Goal: Information Seeking & Learning: Learn about a topic

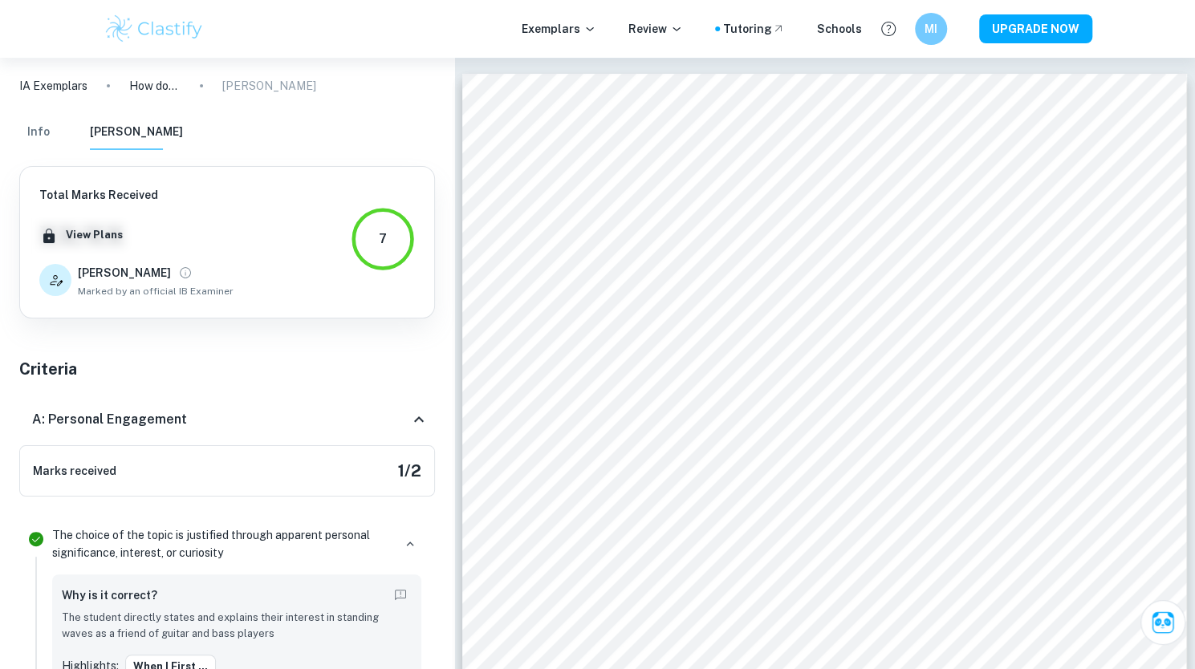
click at [40, 122] on button "Info" at bounding box center [38, 132] width 39 height 35
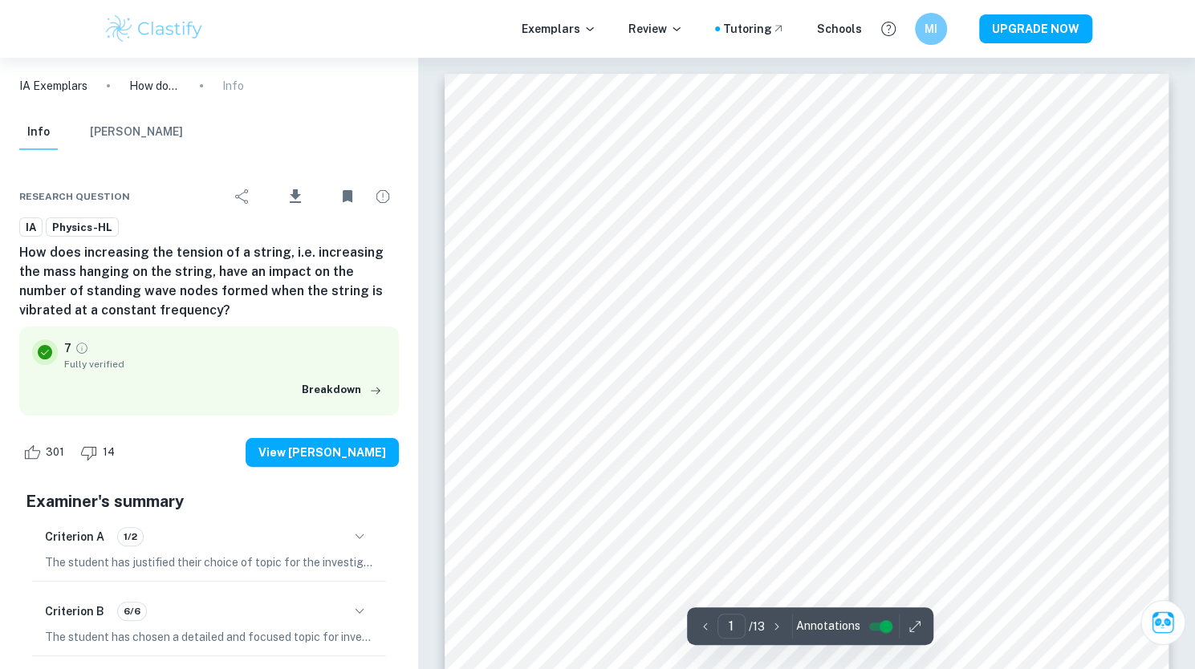
click at [161, 31] on img at bounding box center [155, 29] width 102 height 32
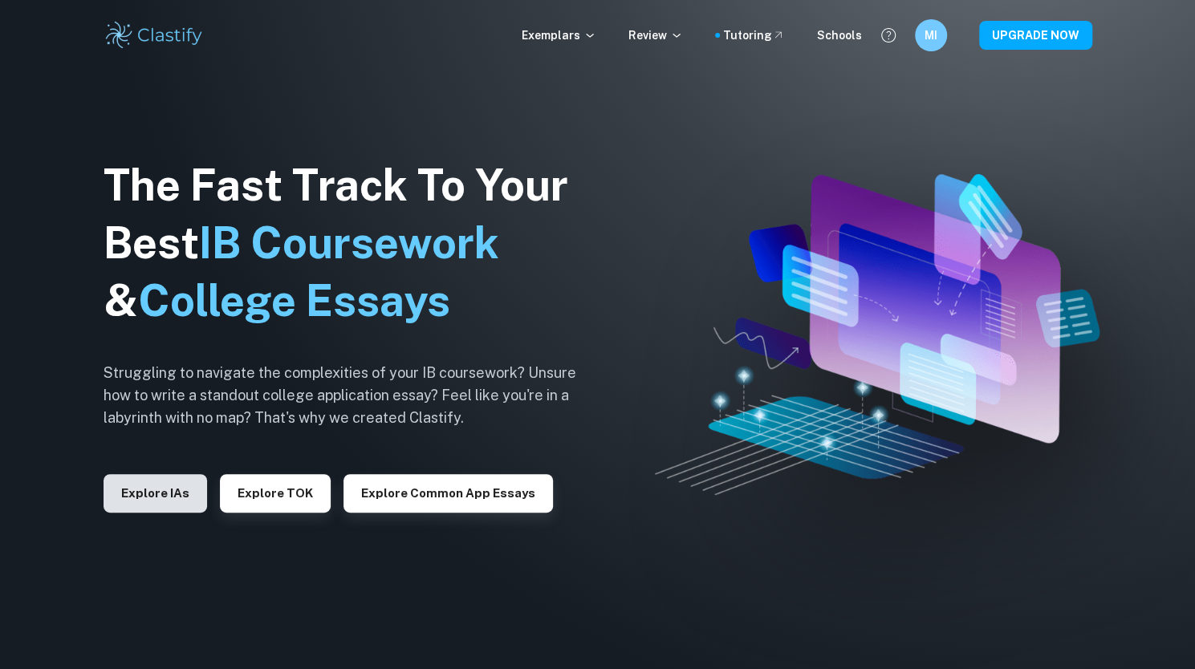
click at [191, 497] on button "Explore IAs" at bounding box center [156, 493] width 104 height 39
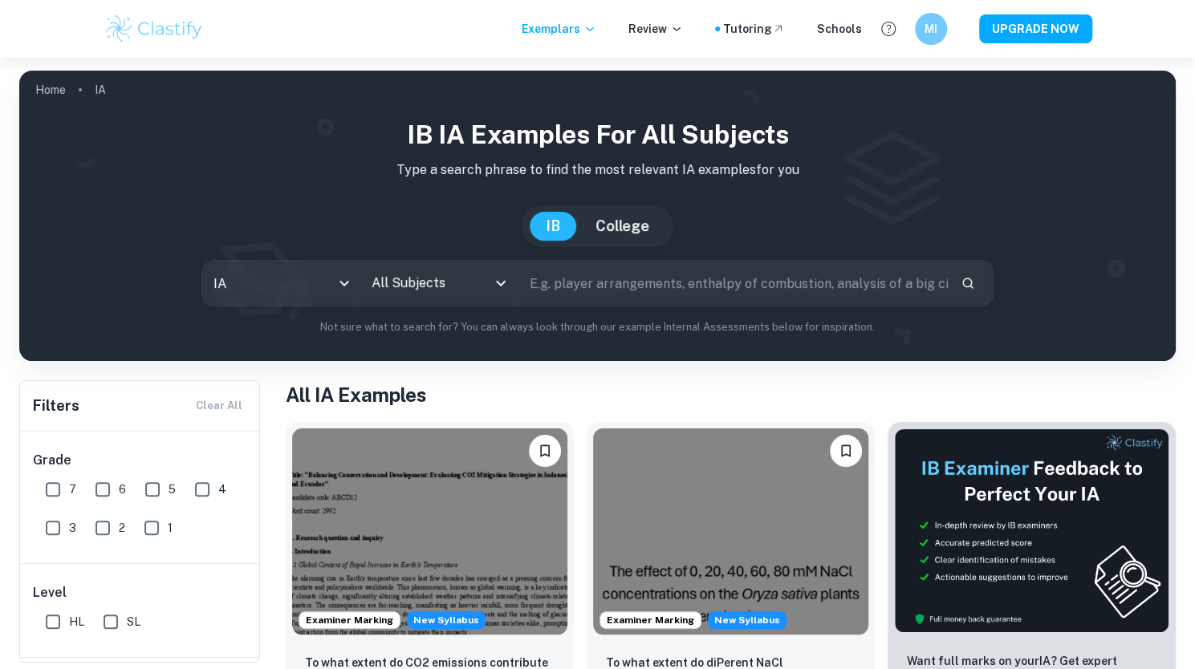
click at [55, 492] on input "7" at bounding box center [53, 489] width 32 height 32
checkbox input "true"
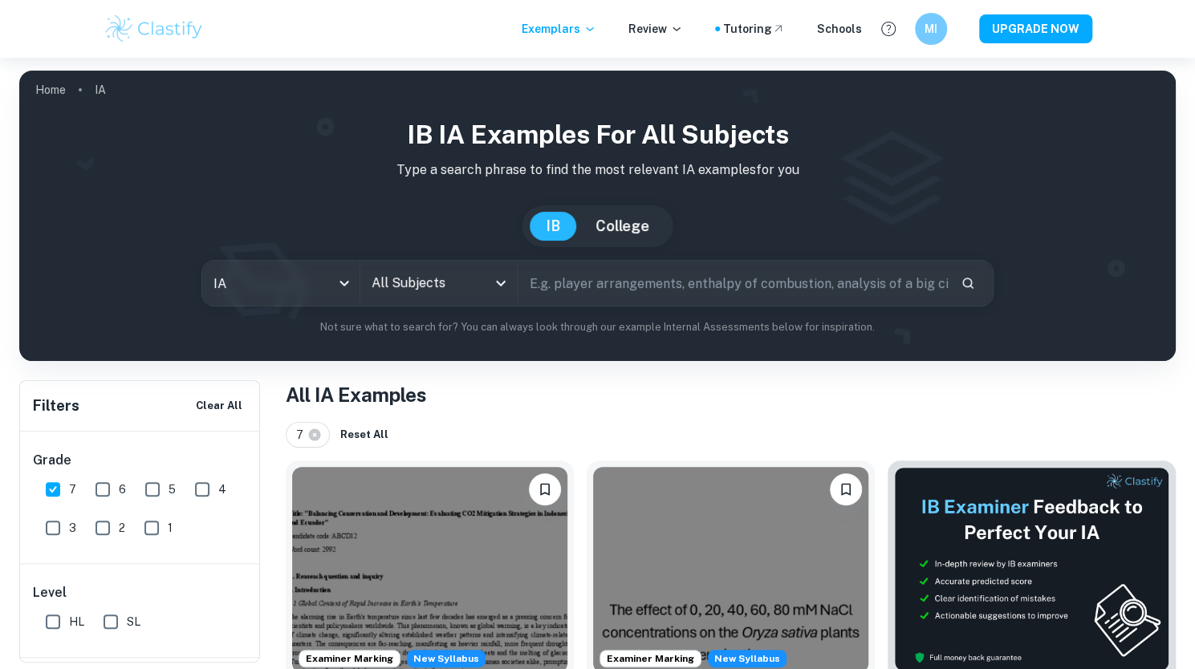
click at [402, 291] on input "All Subjects" at bounding box center [426, 283] width 119 height 30
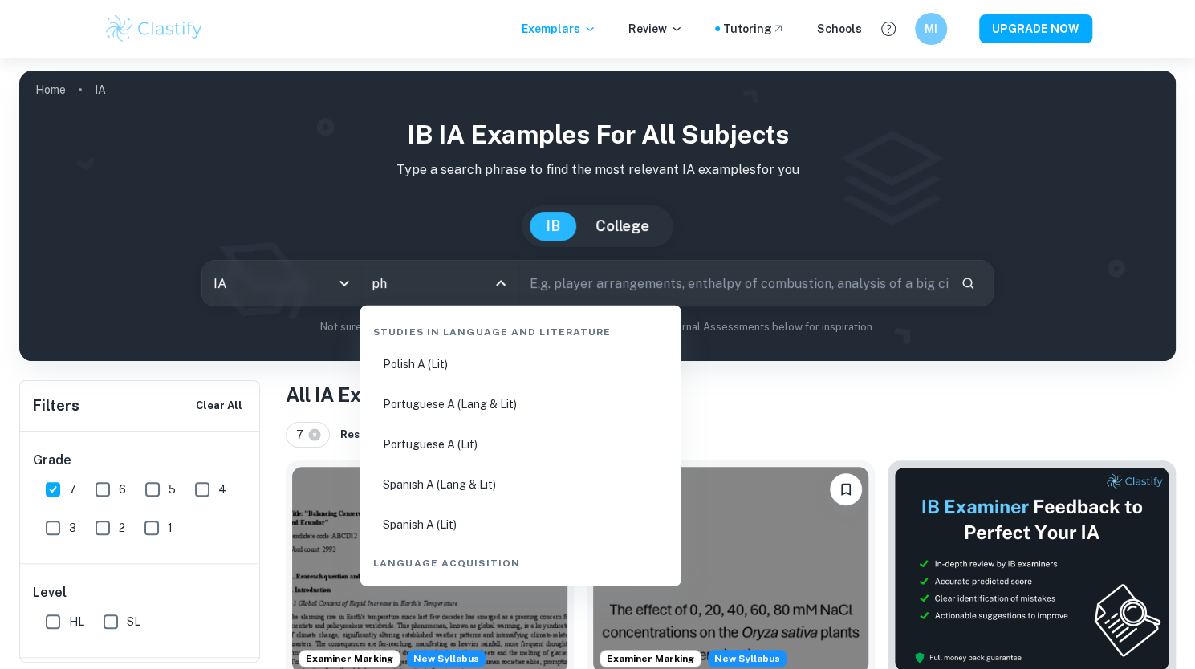
type input "phy"
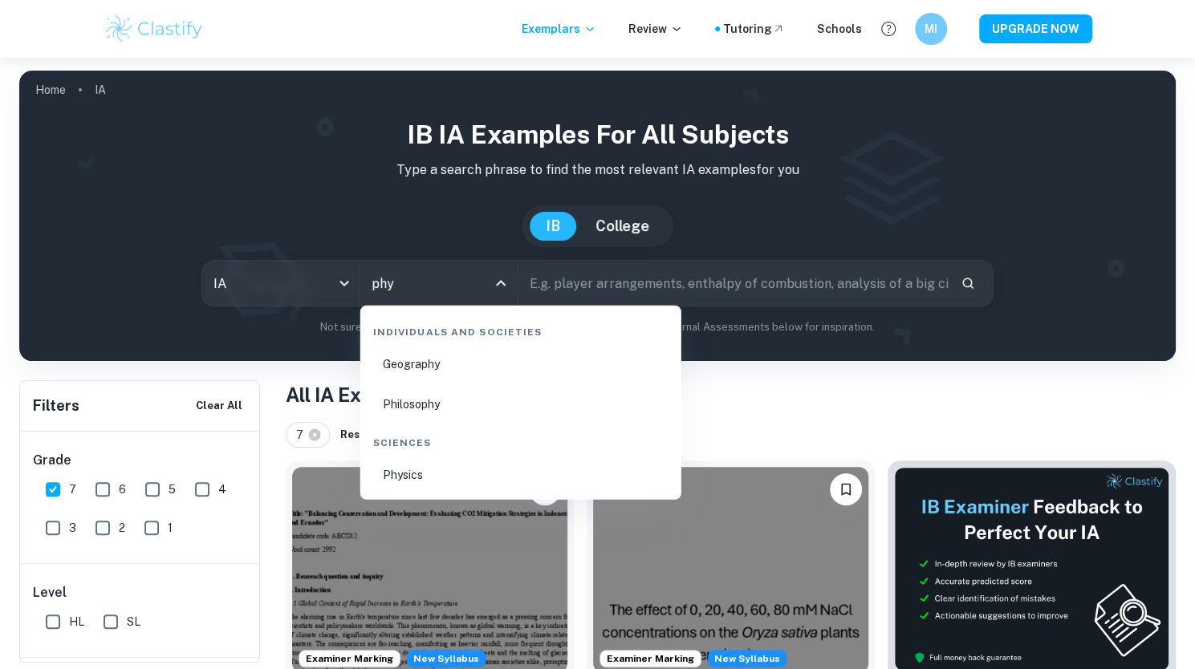
click at [421, 463] on li "Physics" at bounding box center [521, 475] width 308 height 37
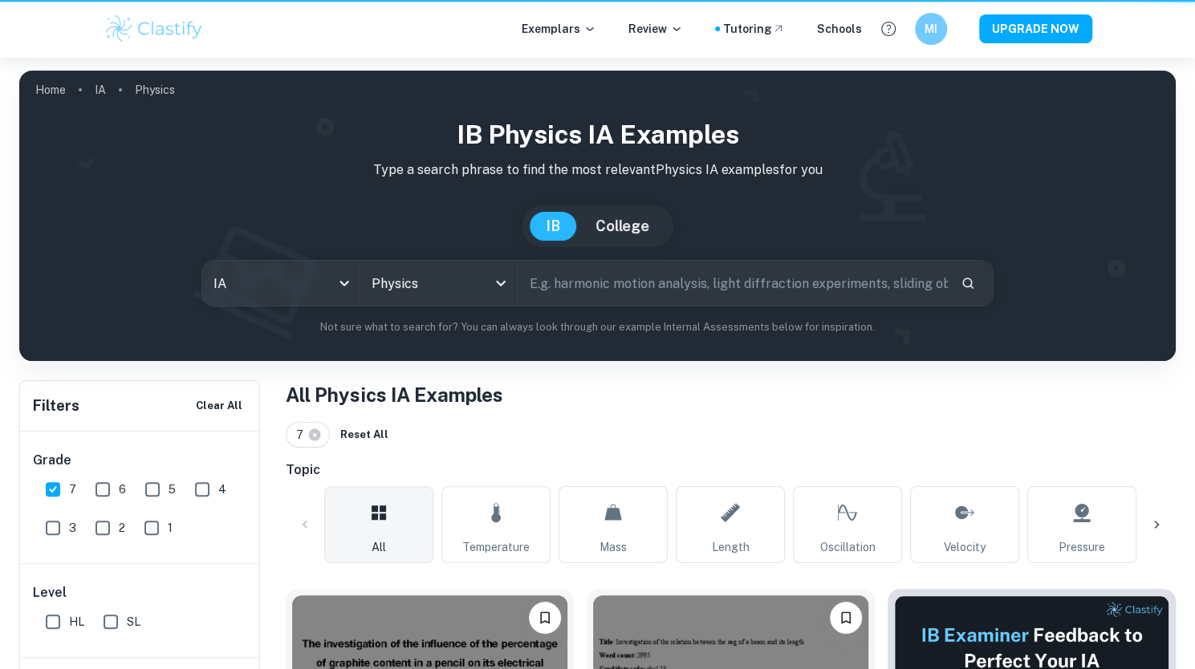
scroll to position [97, 0]
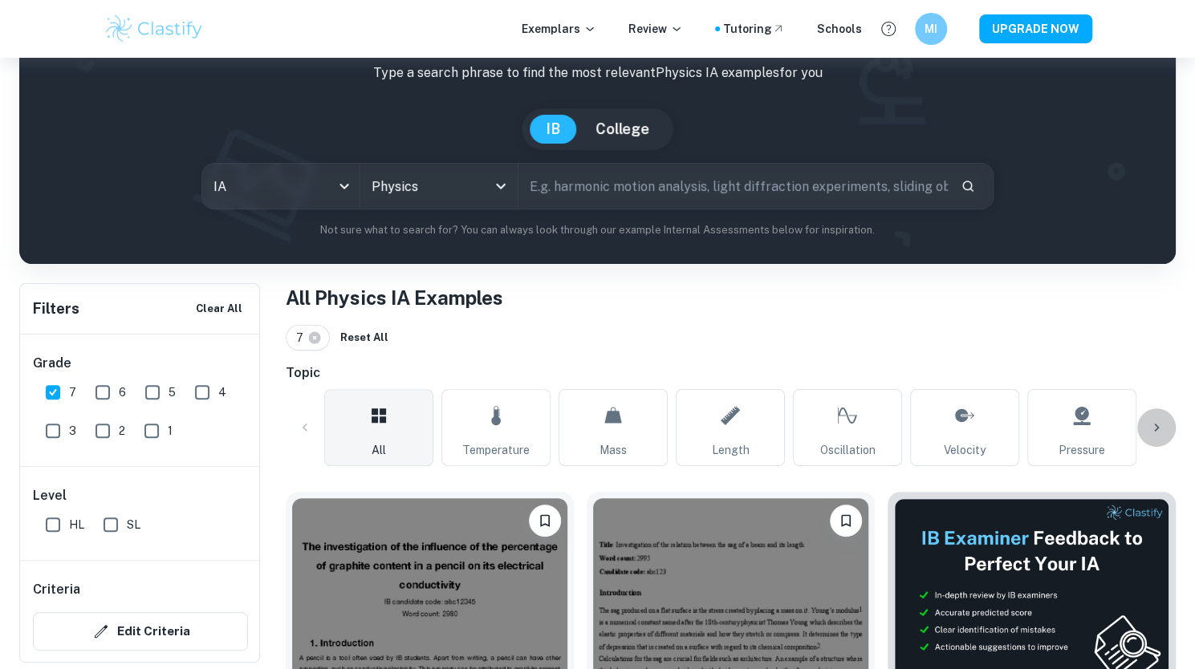
click at [1159, 429] on icon at bounding box center [1156, 428] width 16 height 16
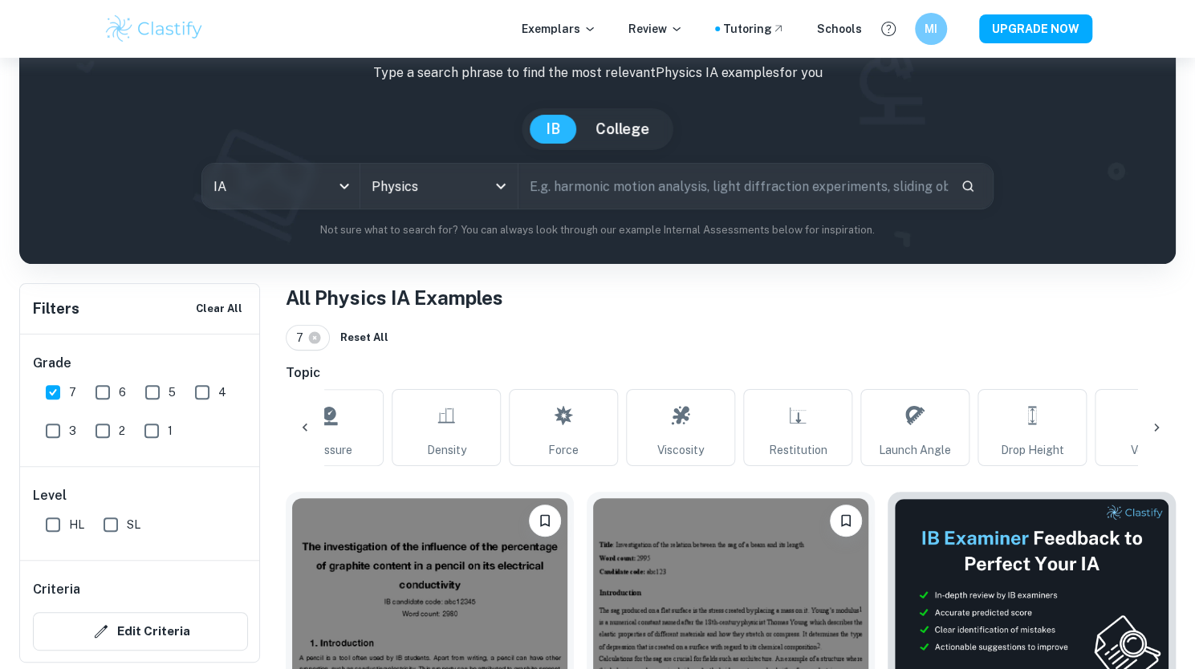
scroll to position [0, 758]
click at [1155, 418] on div at bounding box center [1156, 427] width 39 height 39
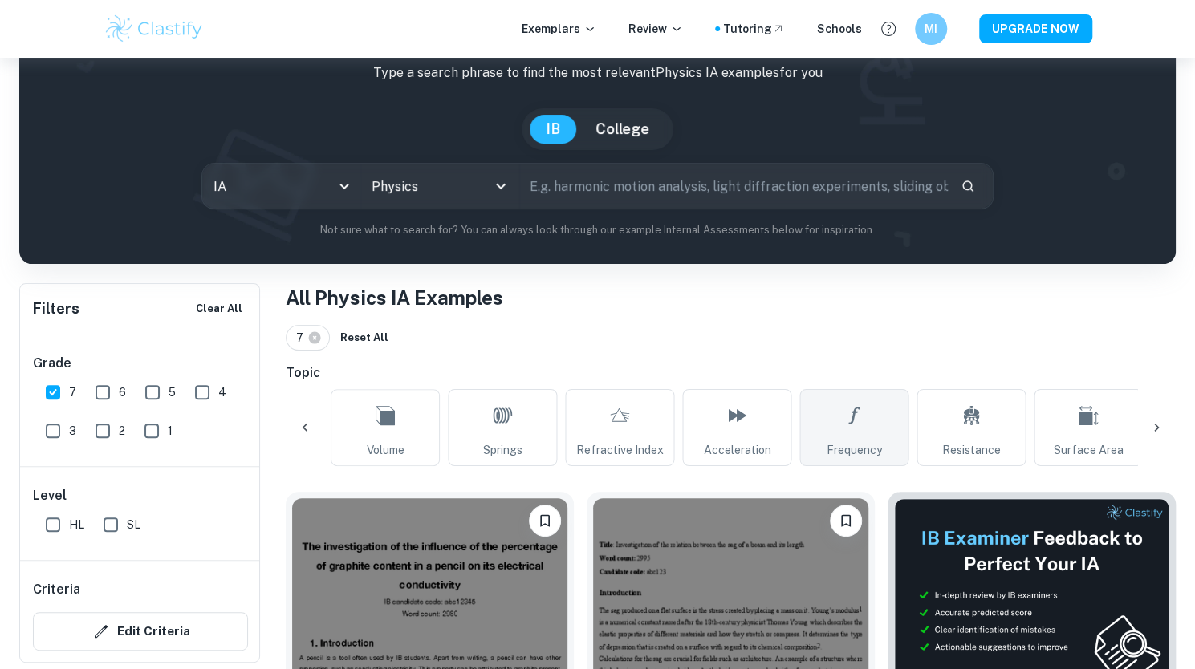
click at [887, 425] on link "Frequency" at bounding box center [853, 427] width 109 height 77
type input "Frequency"
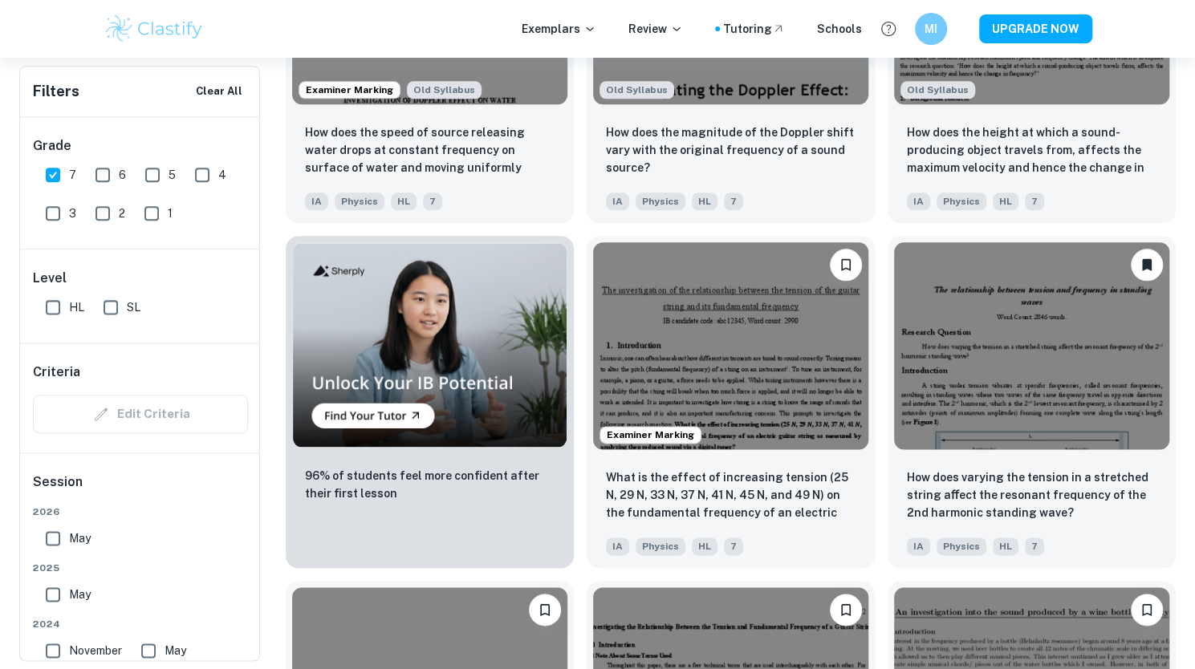
scroll to position [1041, 0]
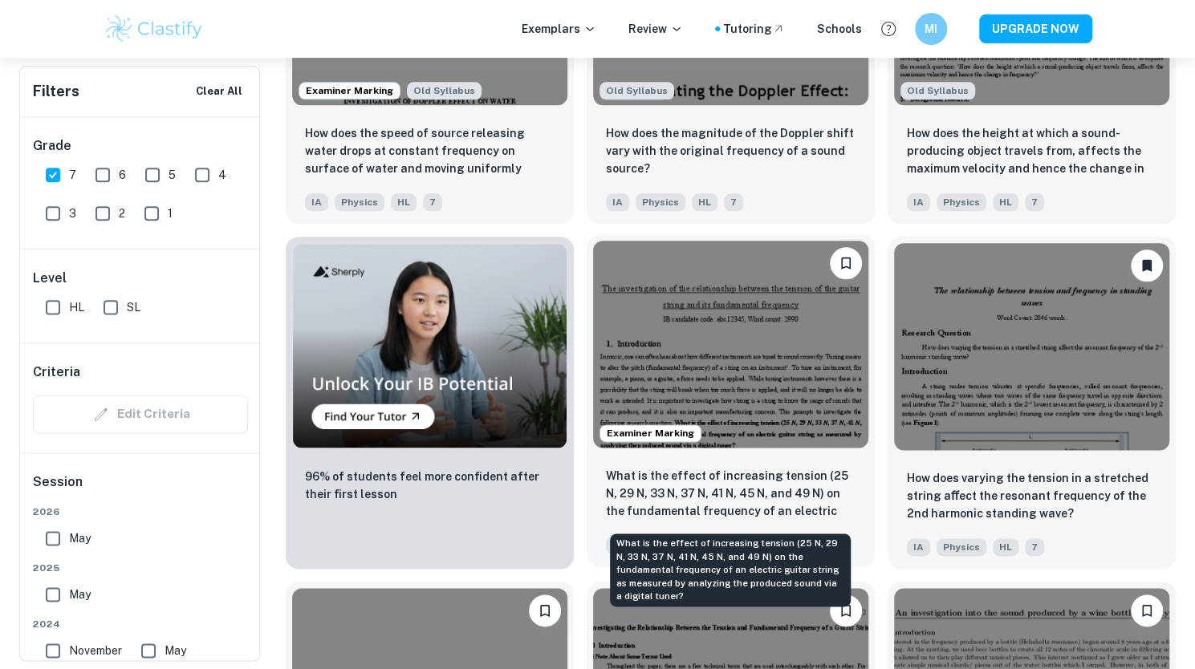
click at [773, 503] on p "What is the effect of increasing tension (25 N, 29 N, 33 N, 37 N, 41 N, 45 N, a…" at bounding box center [731, 494] width 250 height 55
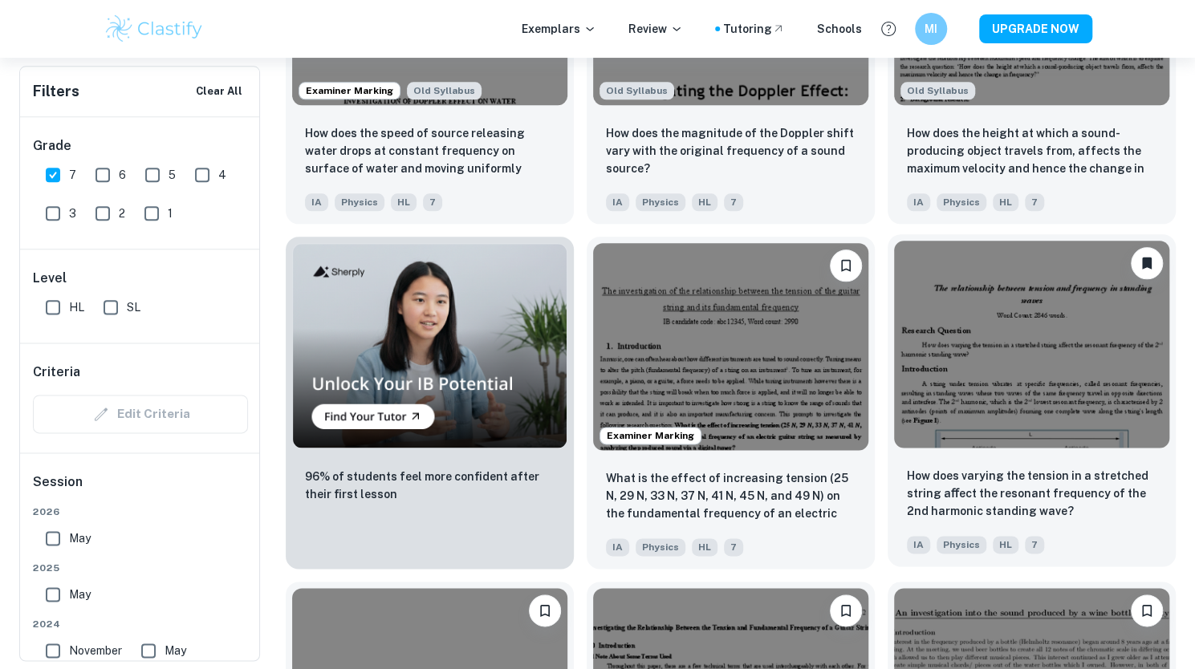
click at [1042, 436] on img at bounding box center [1031, 344] width 275 height 206
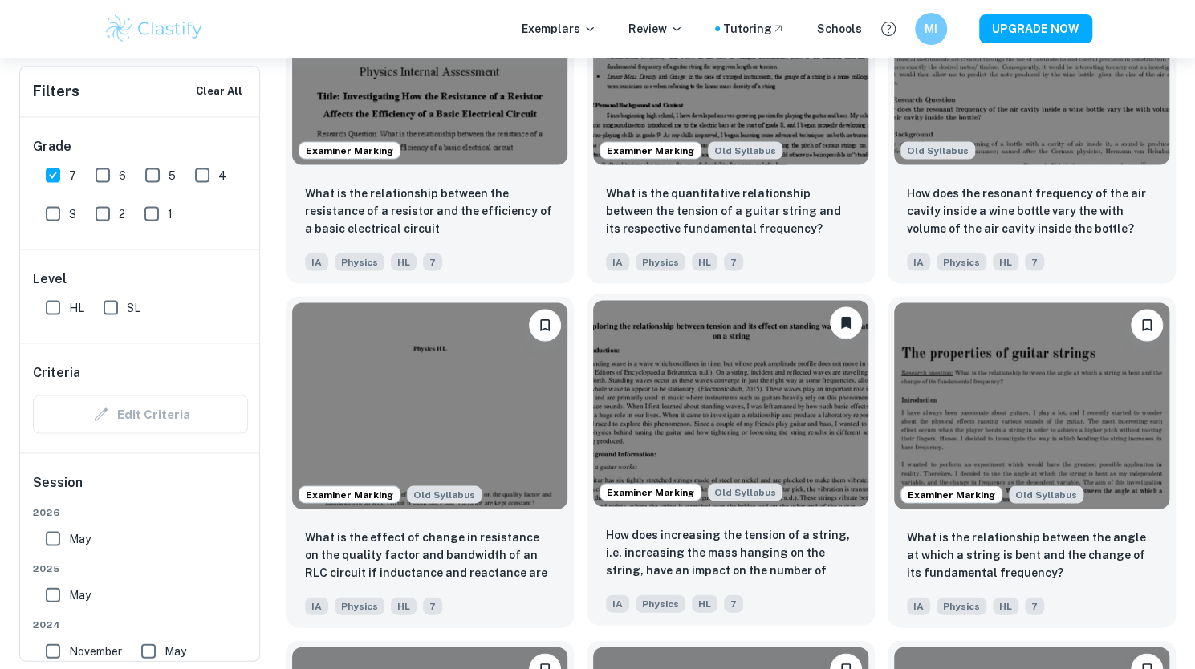
scroll to position [1670, 0]
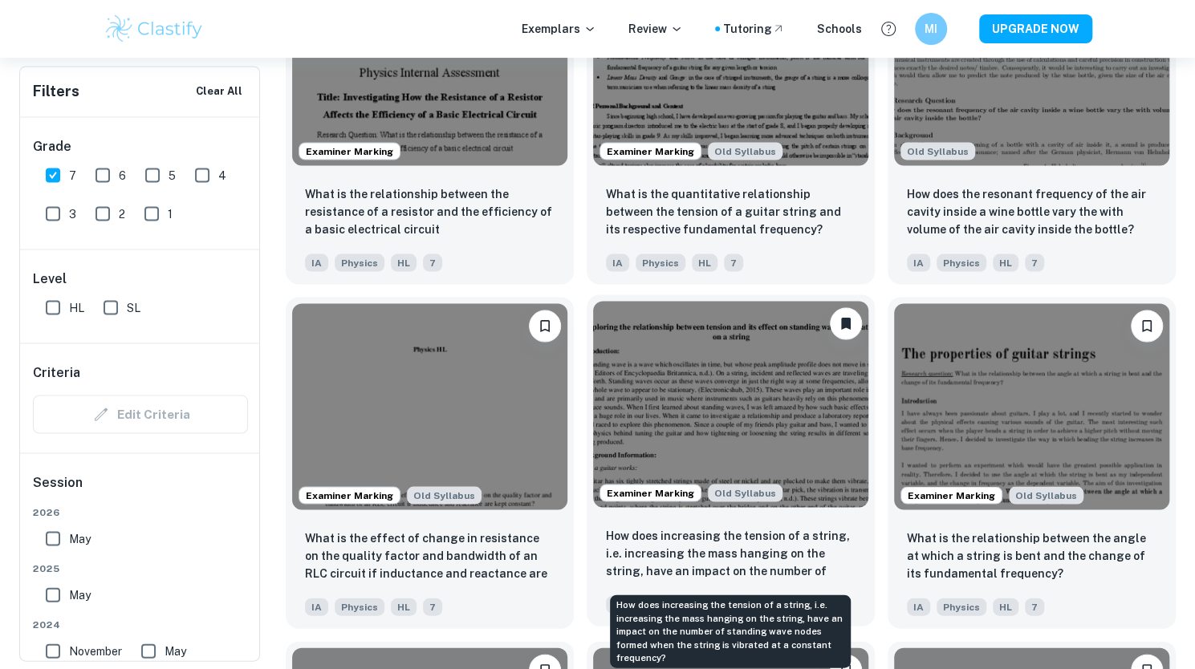
click at [768, 551] on p "How does increasing the tension of a string, i.e. increasing the mass hanging o…" at bounding box center [731, 553] width 250 height 55
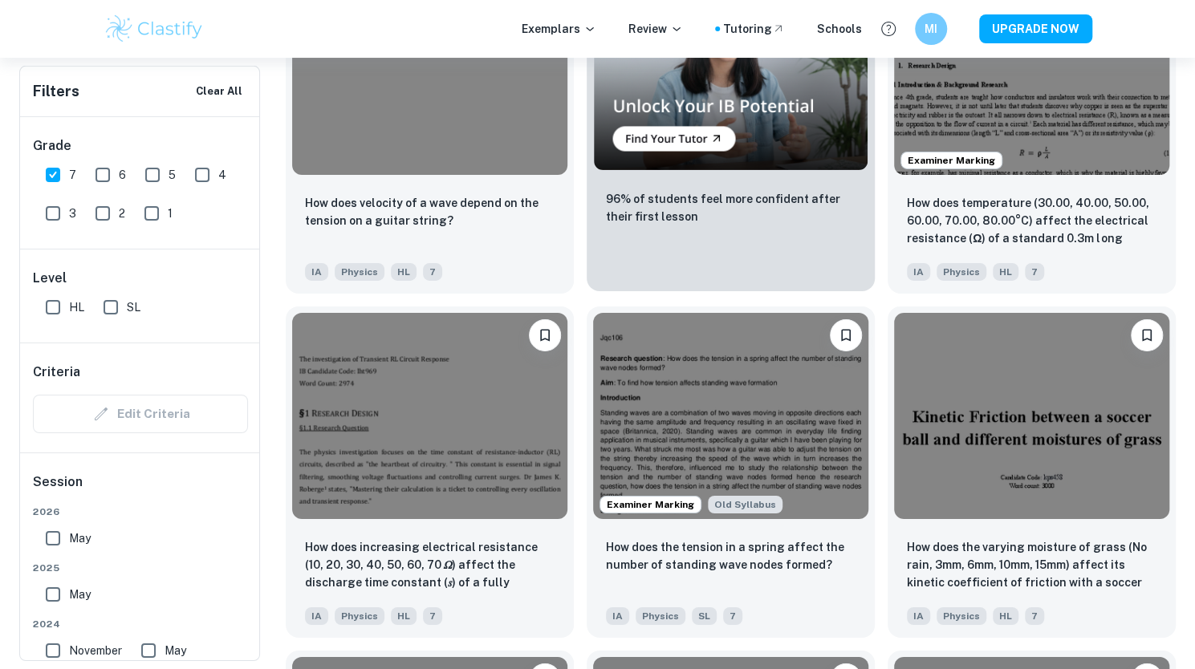
scroll to position [3056, 0]
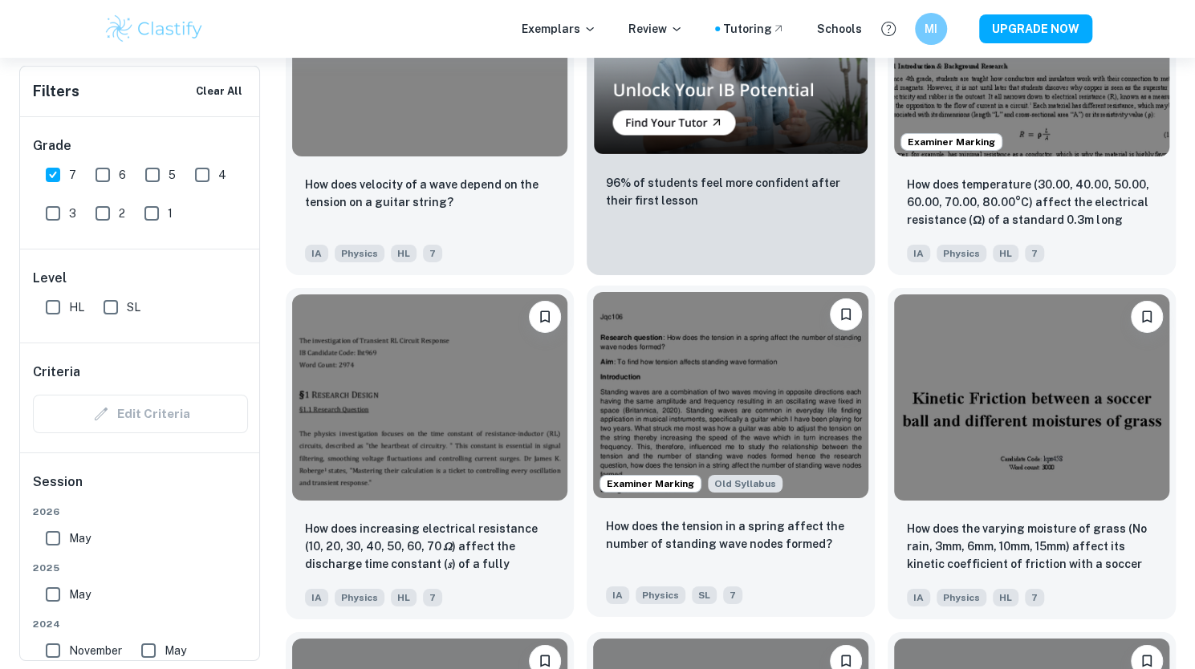
click at [779, 372] on img at bounding box center [730, 395] width 275 height 206
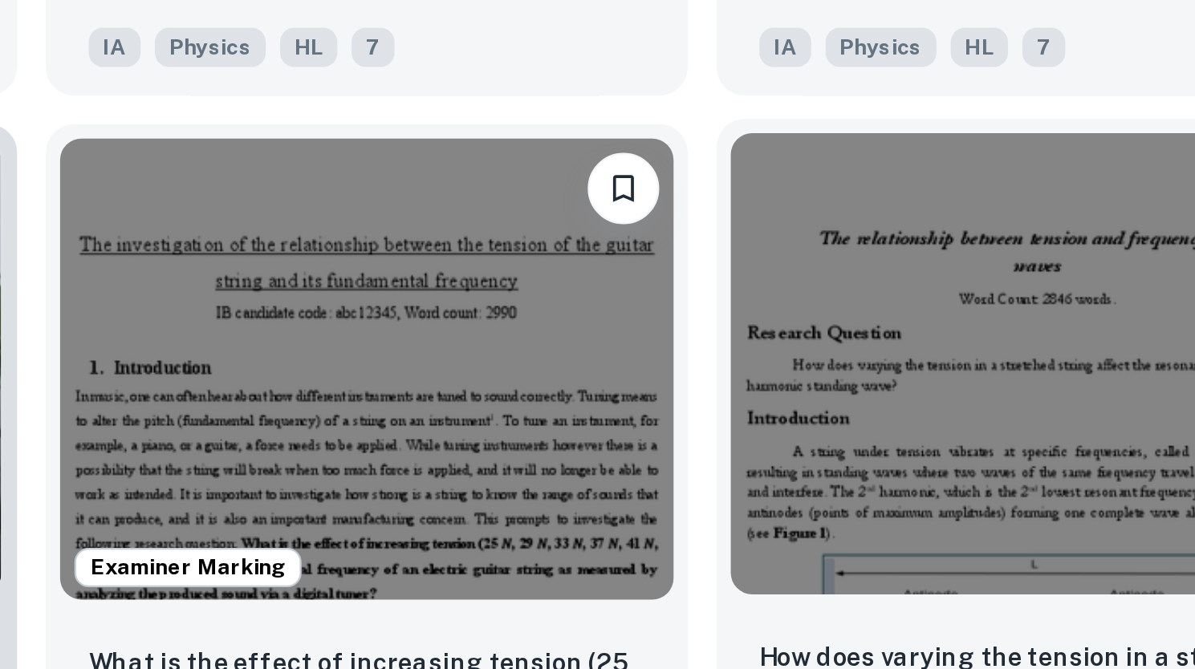
scroll to position [946, 0]
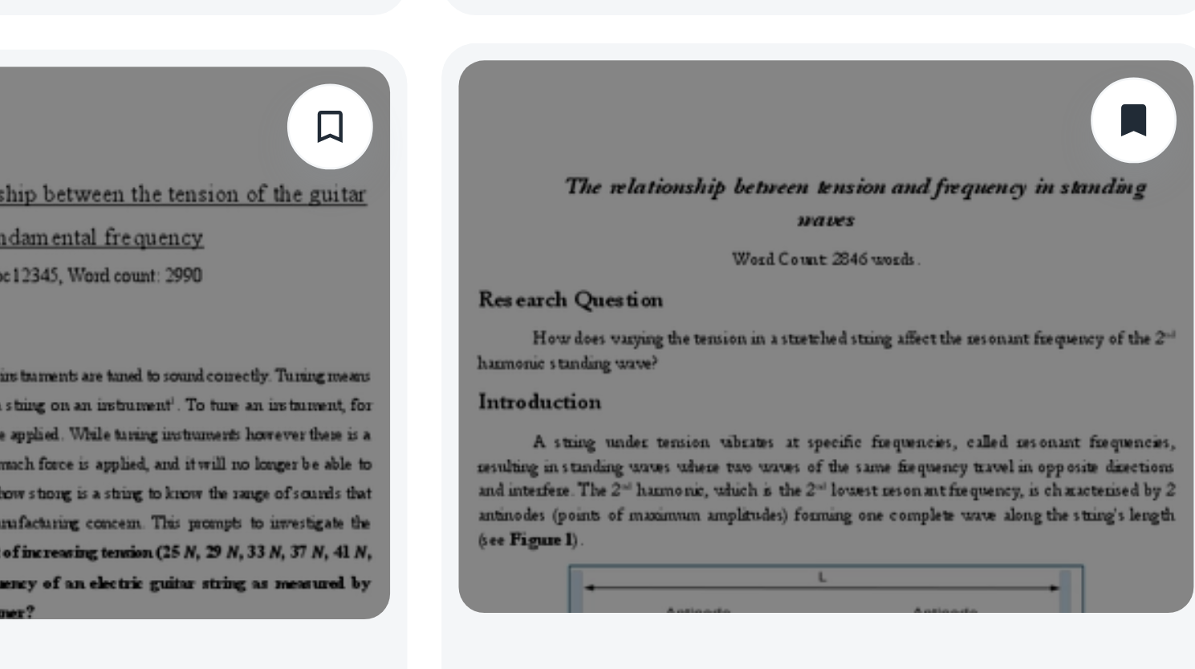
click at [1074, 497] on img at bounding box center [1031, 438] width 275 height 206
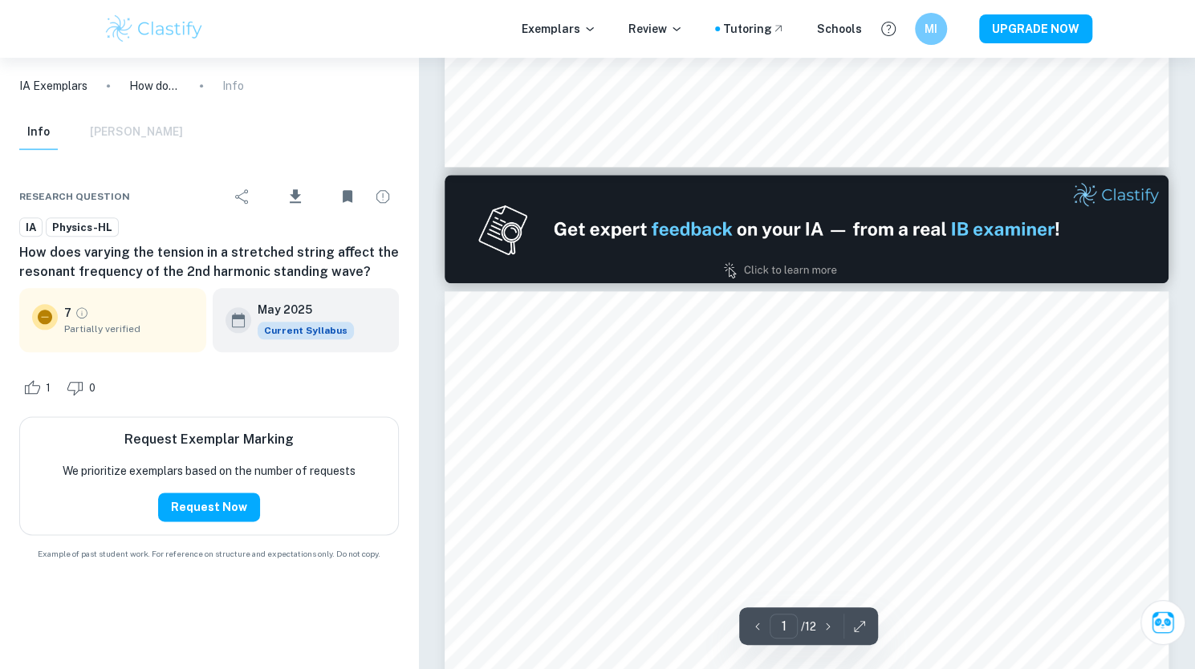
type input "2"
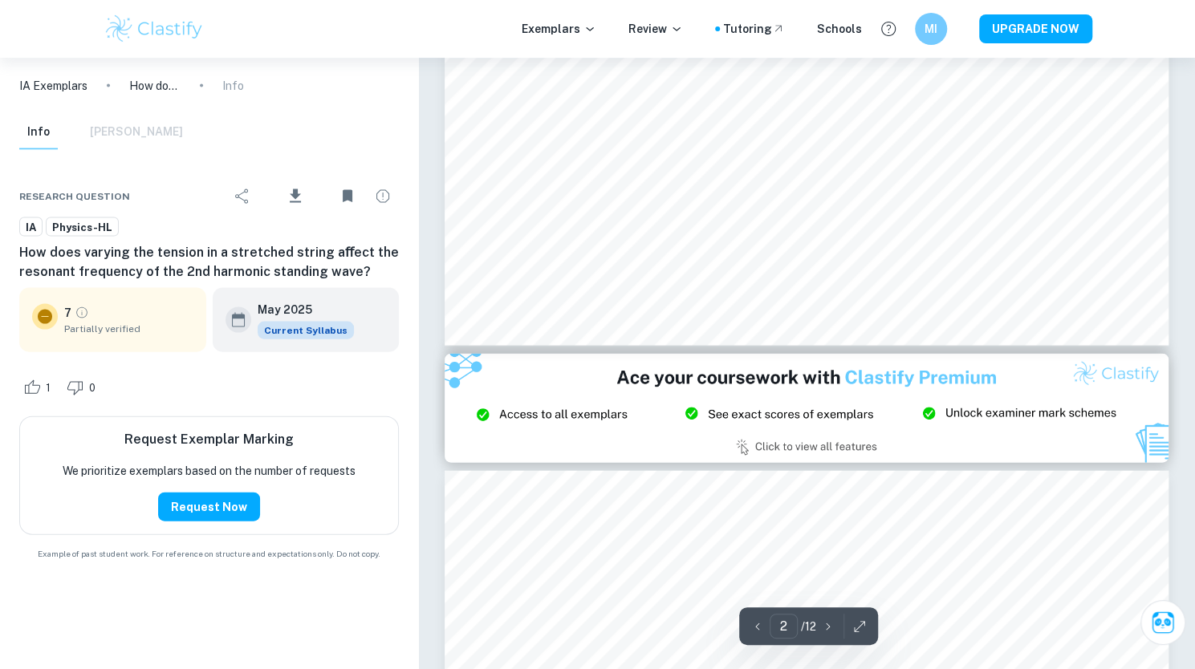
scroll to position [1899, 0]
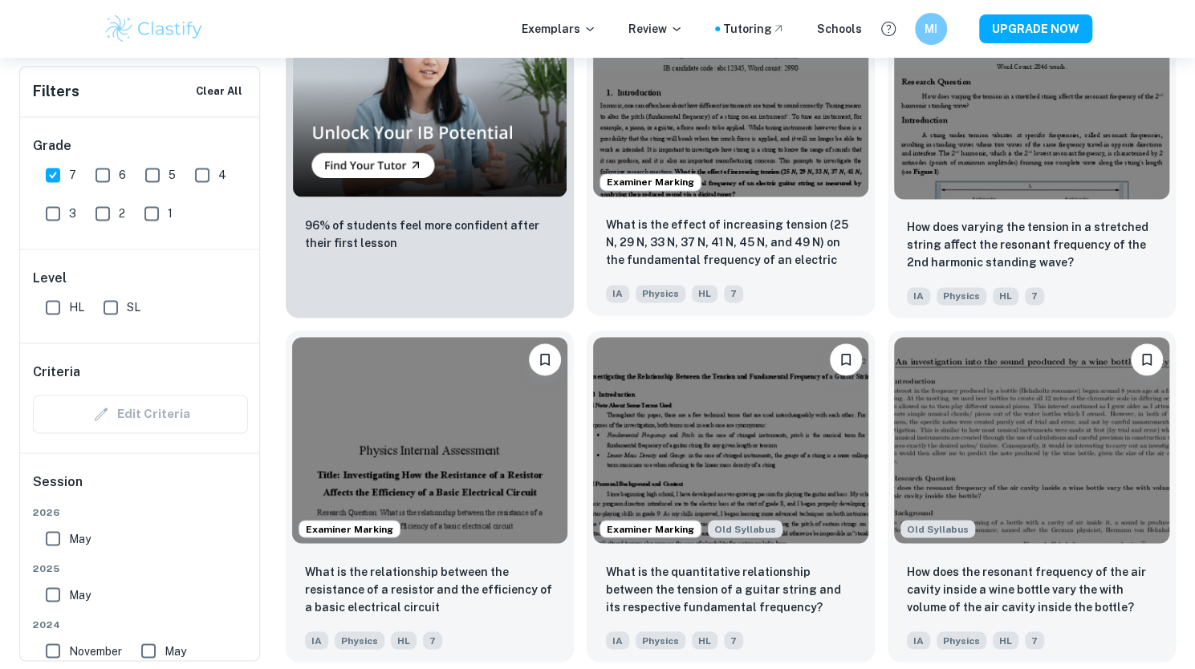
scroll to position [1295, 0]
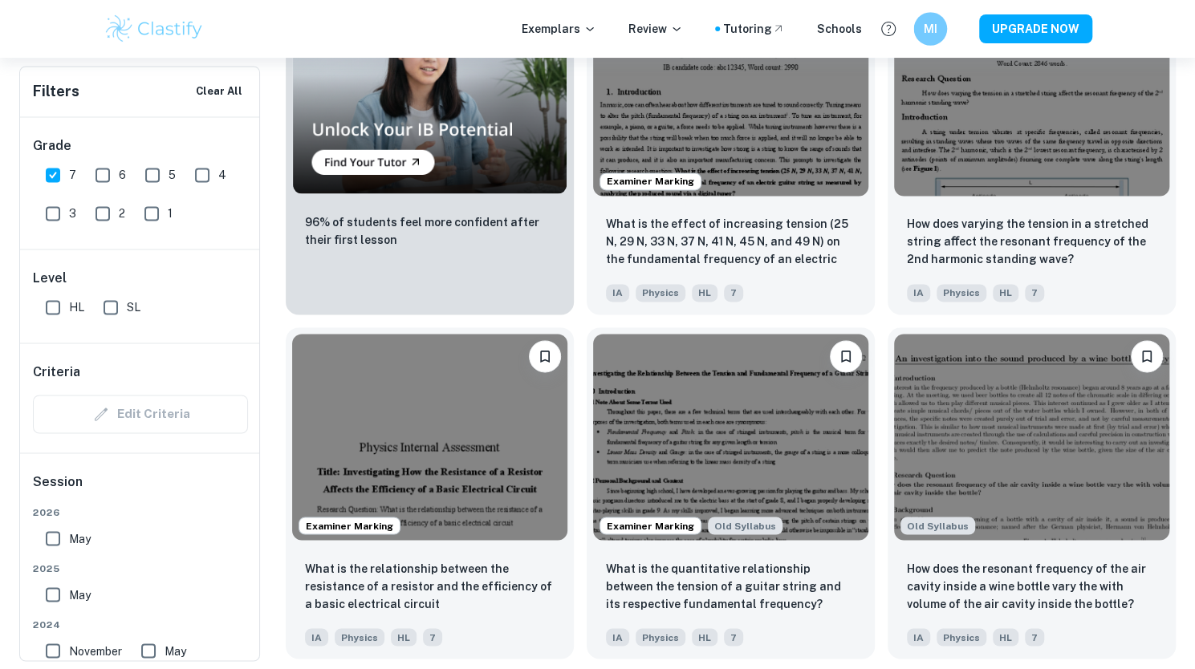
click at [951, 28] on div "MI" at bounding box center [946, 29] width 67 height 34
click at [942, 28] on div "MI" at bounding box center [930, 29] width 34 height 34
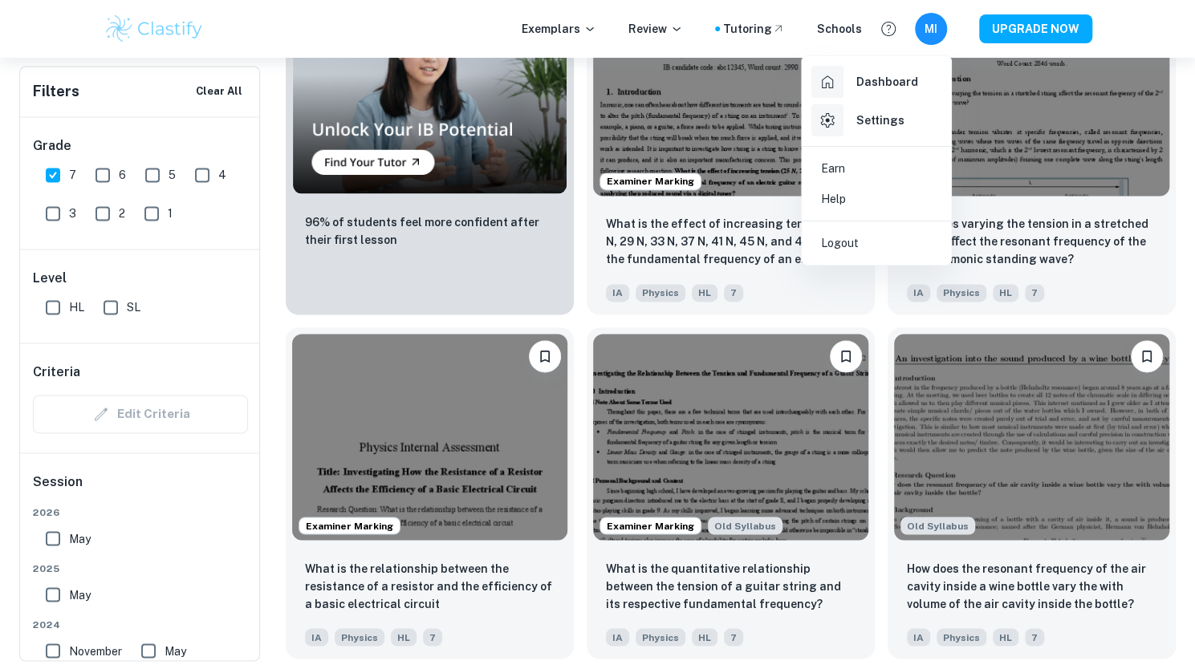
click at [887, 84] on h6 "Dashboard" at bounding box center [887, 82] width 62 height 18
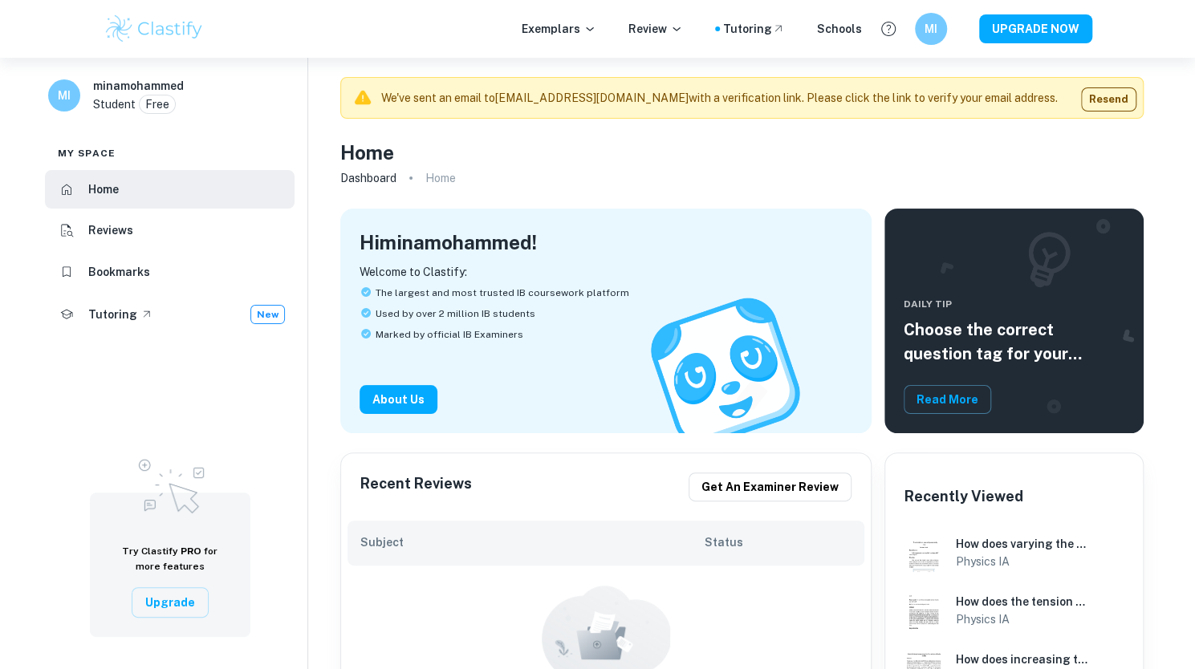
click at [146, 282] on li "Bookmarks" at bounding box center [170, 272] width 250 height 39
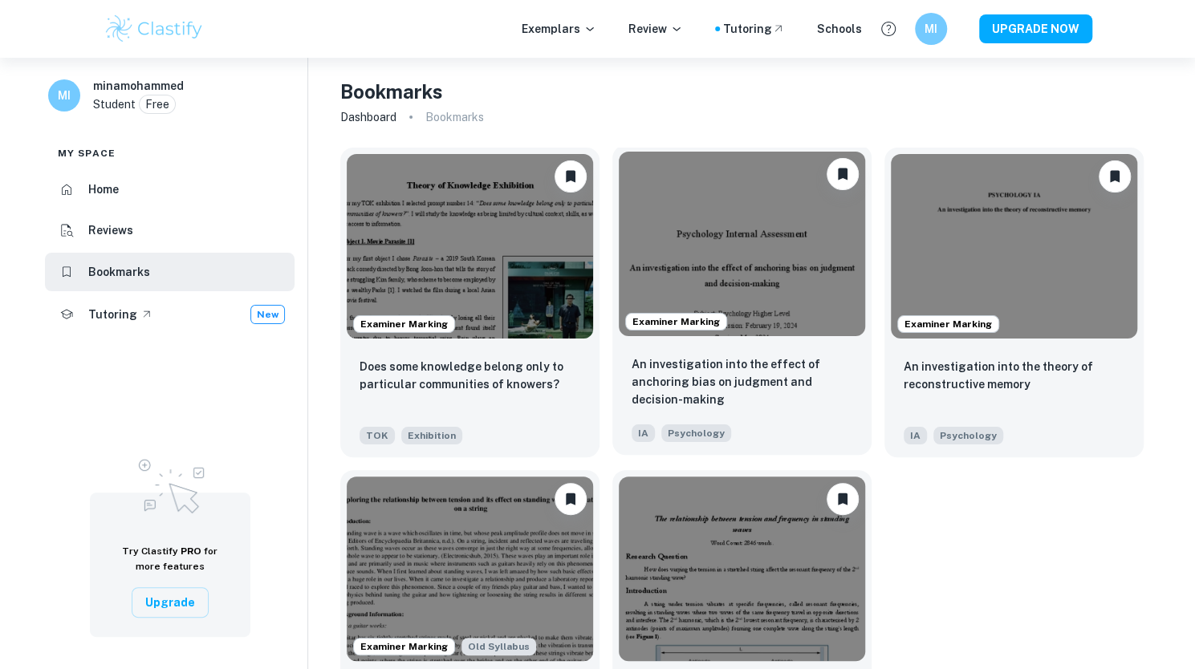
scroll to position [132, 0]
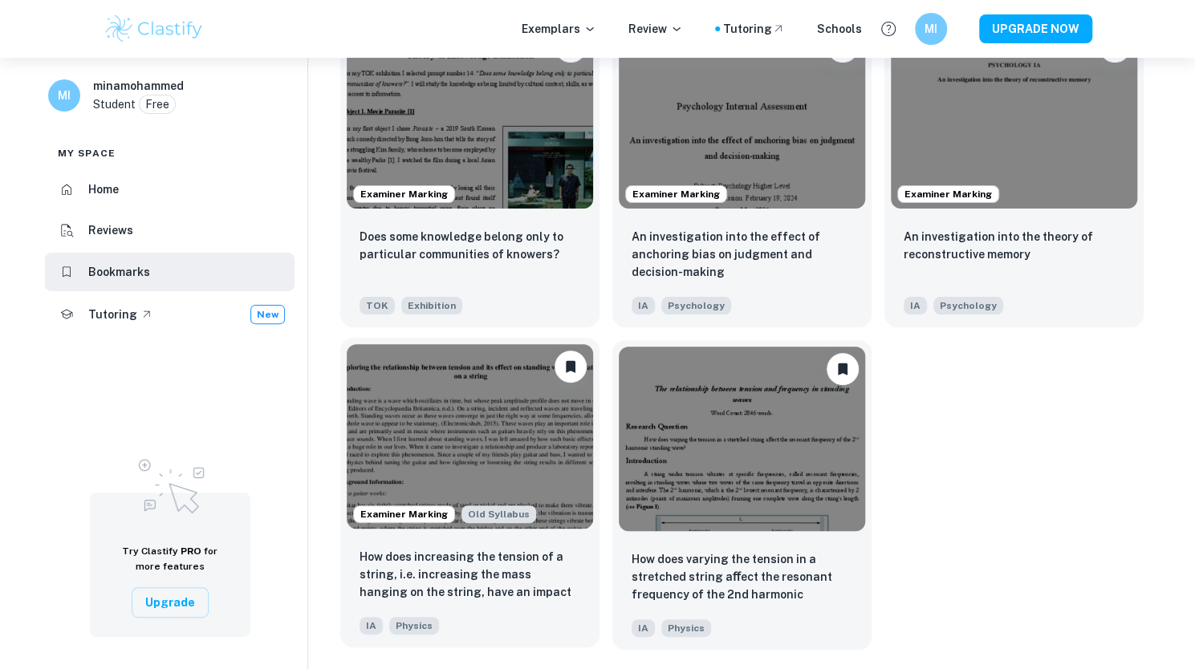
click at [417, 463] on img at bounding box center [470, 436] width 246 height 185
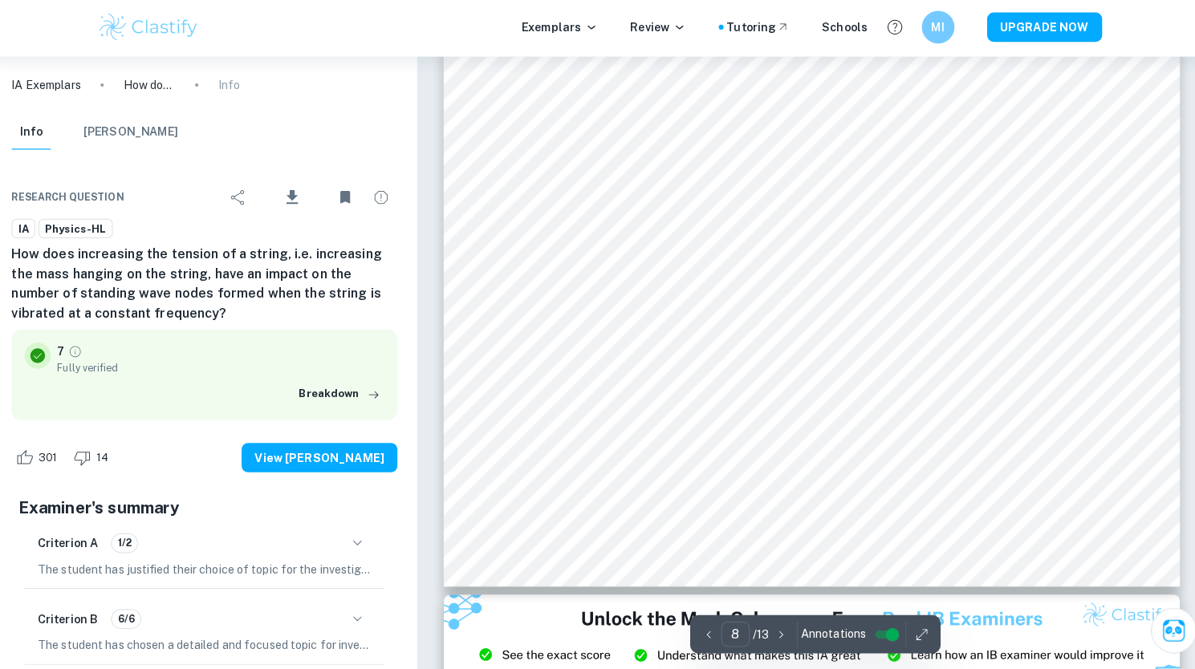
scroll to position [7974, 0]
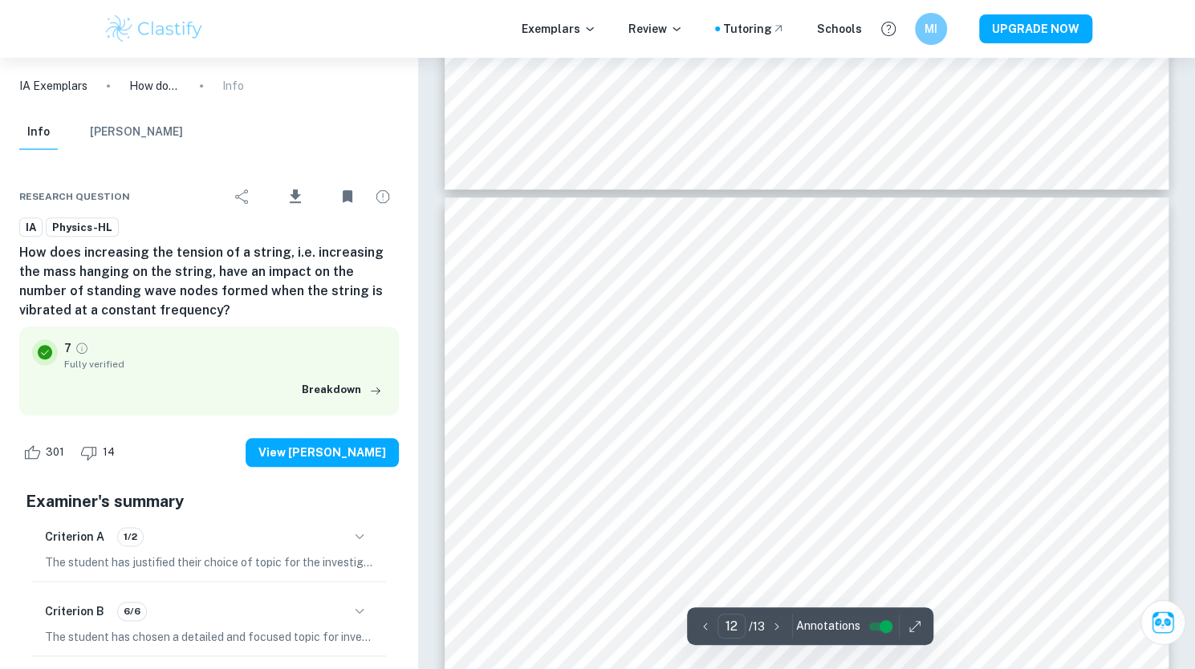
type input "11"
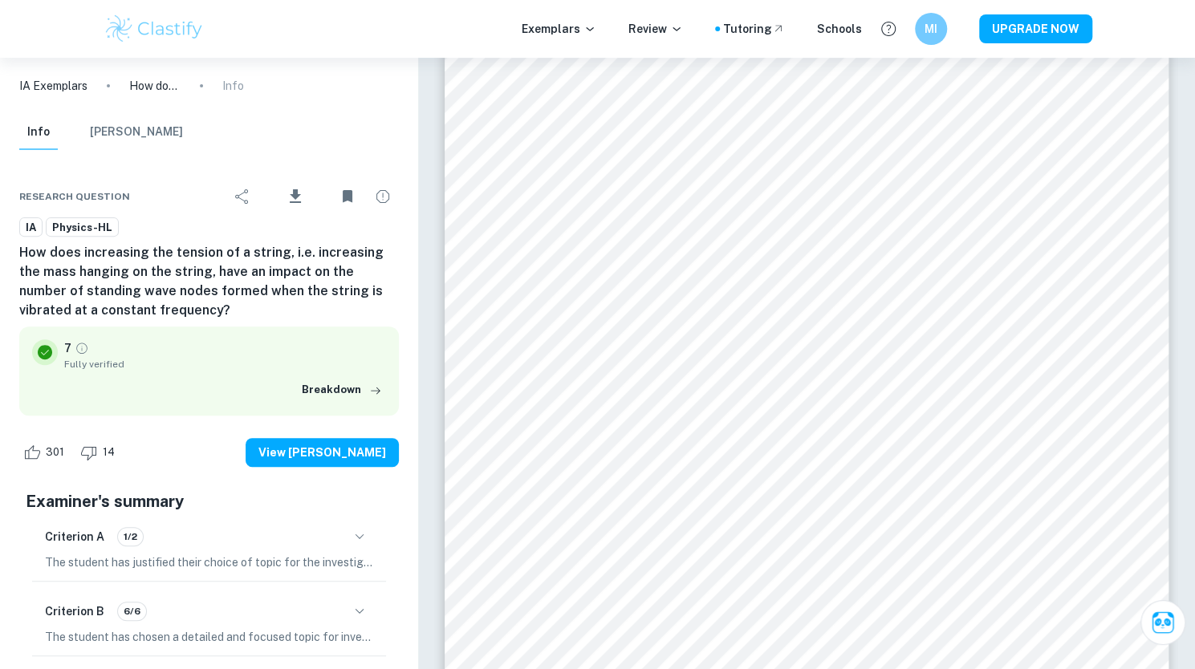
scroll to position [10962, 0]
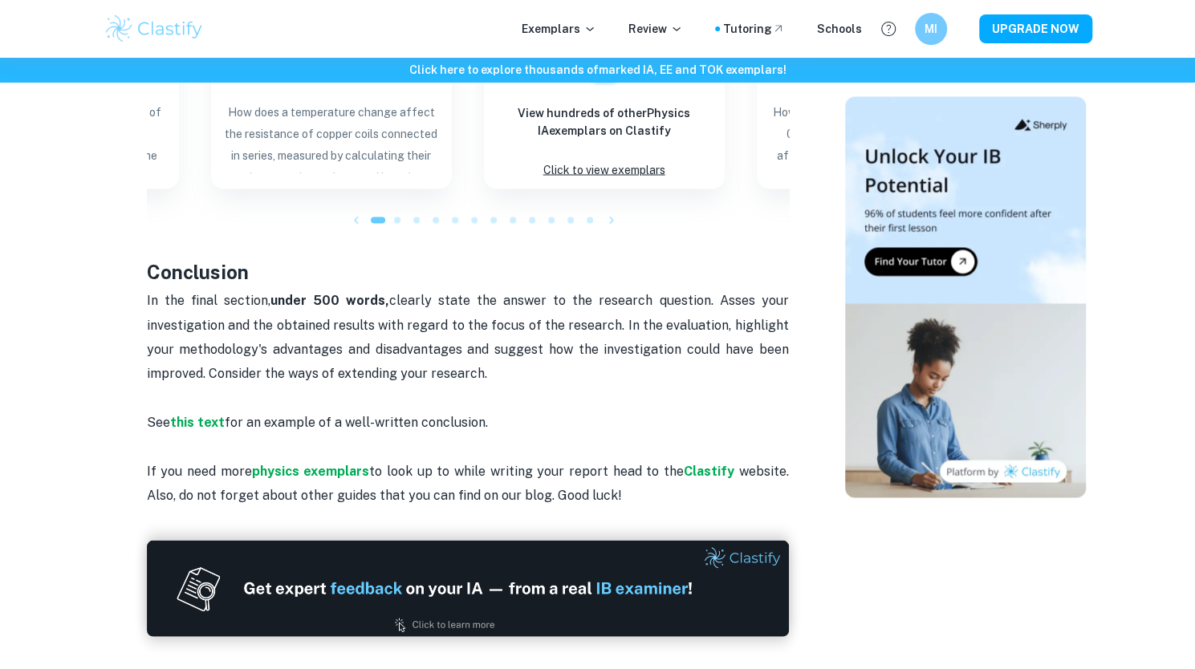
scroll to position [1652, 0]
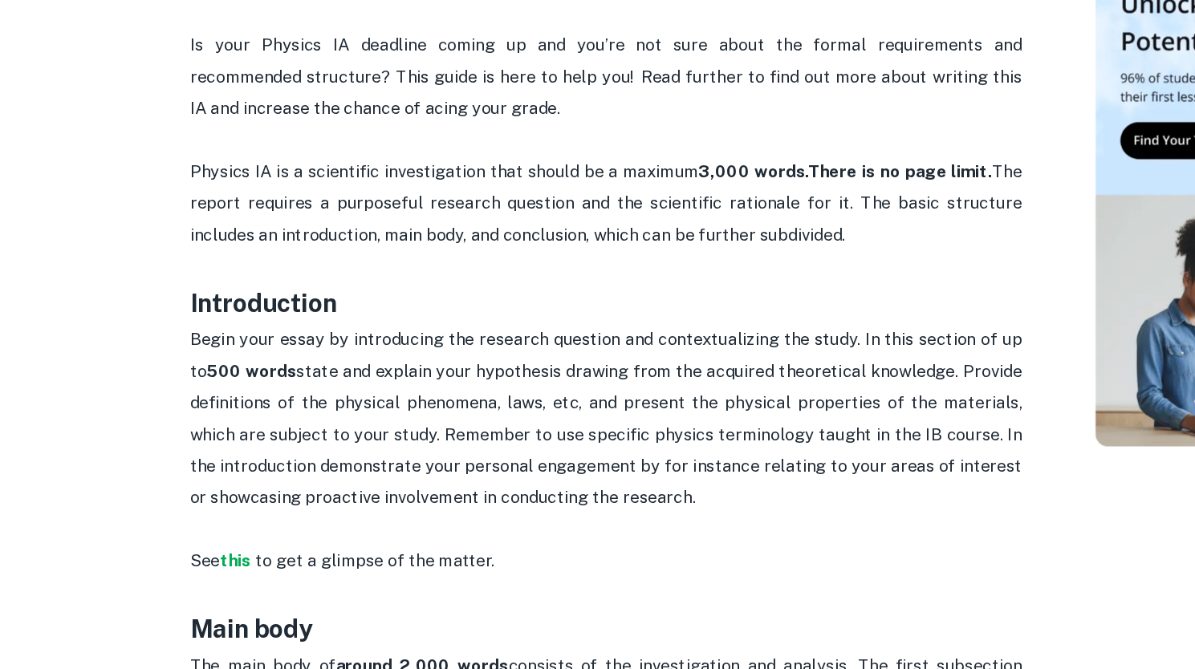
scroll to position [624, 0]
